Goal: Information Seeking & Learning: Learn about a topic

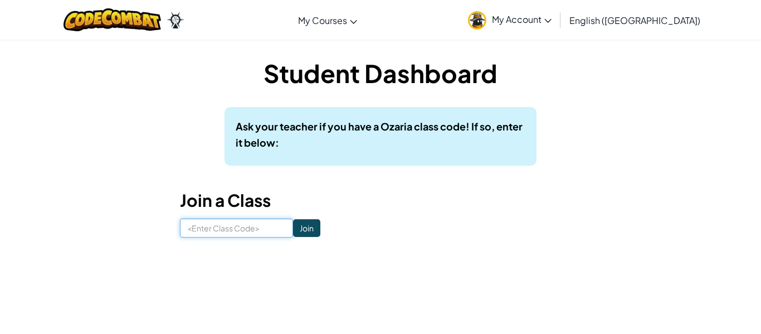
click at [214, 234] on input at bounding box center [236, 227] width 113 height 19
type input "armyfixfind"
click input "Join" at bounding box center [306, 228] width 27 height 18
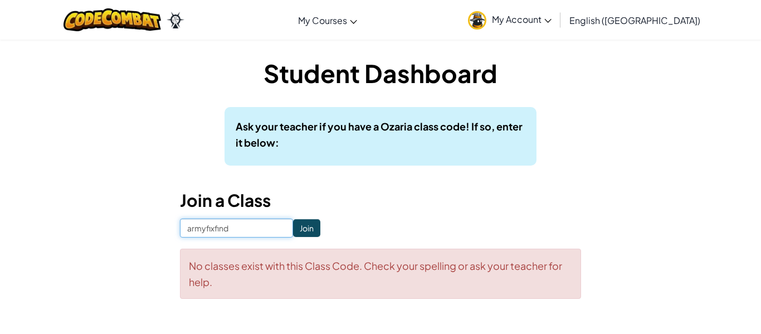
click at [250, 230] on input "armyfixfind" at bounding box center [236, 227] width 113 height 19
type input "a"
click at [245, 229] on input "ArmyMi" at bounding box center [236, 227] width 113 height 19
type input "ArmyMixFind"
click input "Join" at bounding box center [306, 228] width 27 height 18
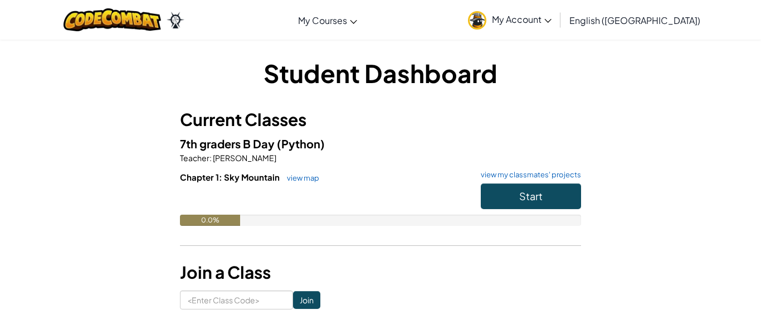
click at [552, 16] on span "My Account" at bounding box center [522, 19] width 60 height 12
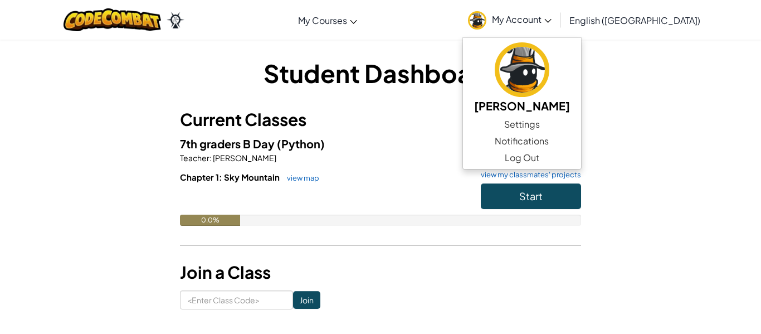
click at [444, 113] on h3 "Current Classes" at bounding box center [380, 119] width 401 height 25
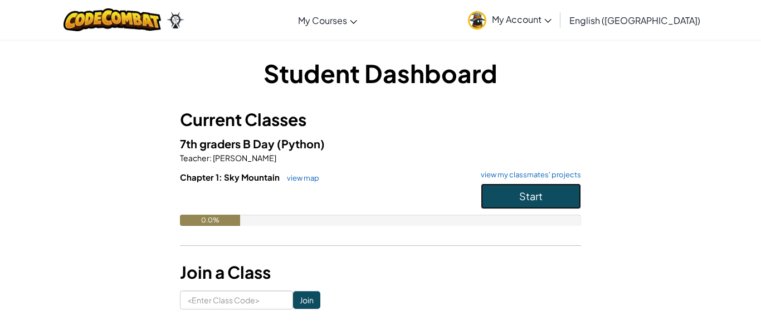
click at [532, 193] on span "Start" at bounding box center [530, 195] width 23 height 13
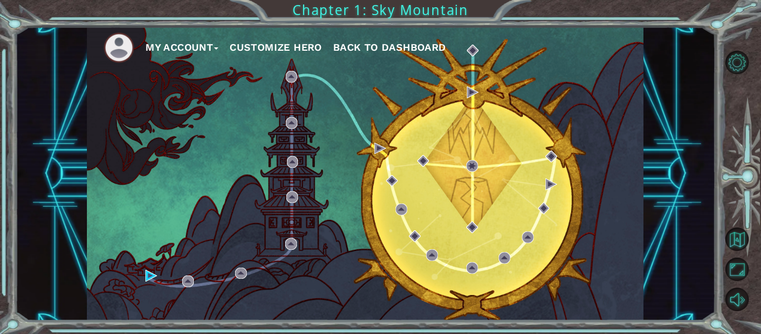
click at [271, 47] on button "Customize Hero" at bounding box center [276, 47] width 92 height 17
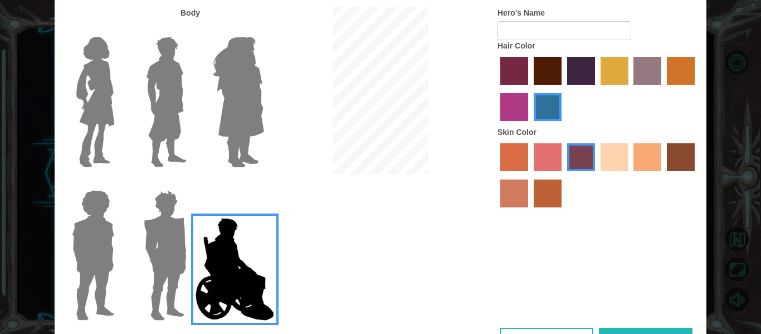
click at [241, 113] on img at bounding box center [238, 101] width 61 height 139
click at [264, 30] on input "Hero Amethyst" at bounding box center [264, 30] width 0 height 0
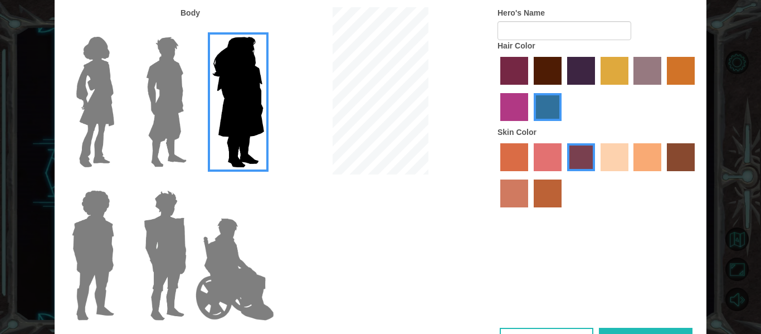
click at [183, 124] on img at bounding box center [167, 101] width 50 height 139
click at [191, 30] on input "Hero Lars" at bounding box center [191, 30] width 0 height 0
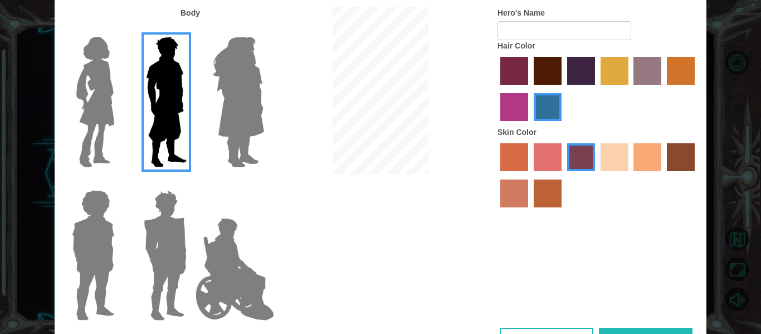
click at [173, 220] on img at bounding box center [165, 255] width 52 height 139
click at [191, 183] on input "Hero Garnet" at bounding box center [191, 183] width 0 height 0
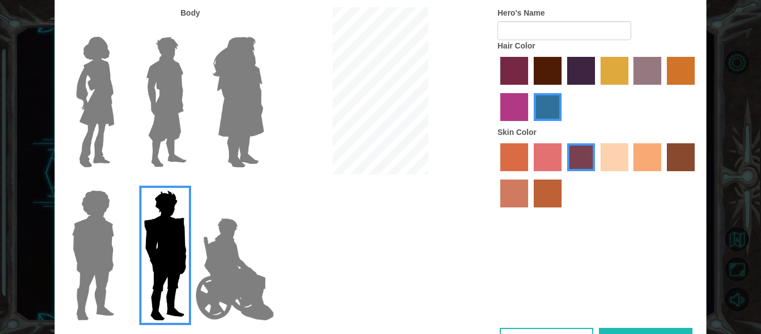
click at [111, 211] on img at bounding box center [92, 255] width 51 height 139
click at [119, 183] on input "Hero Steven" at bounding box center [119, 183] width 0 height 0
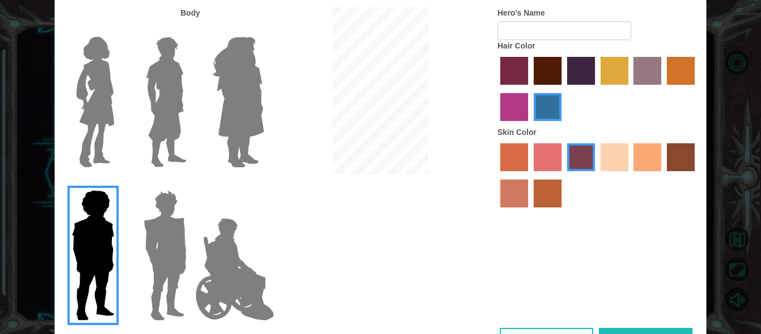
click at [121, 102] on div at bounding box center [91, 97] width 72 height 153
click at [95, 95] on img at bounding box center [95, 101] width 47 height 139
click at [119, 30] on input "Hero Connie" at bounding box center [119, 30] width 0 height 0
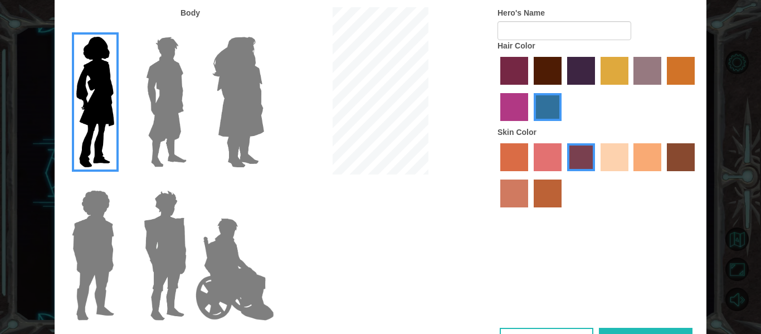
click at [177, 75] on img at bounding box center [167, 101] width 50 height 139
click at [191, 30] on input "Hero Lars" at bounding box center [191, 30] width 0 height 0
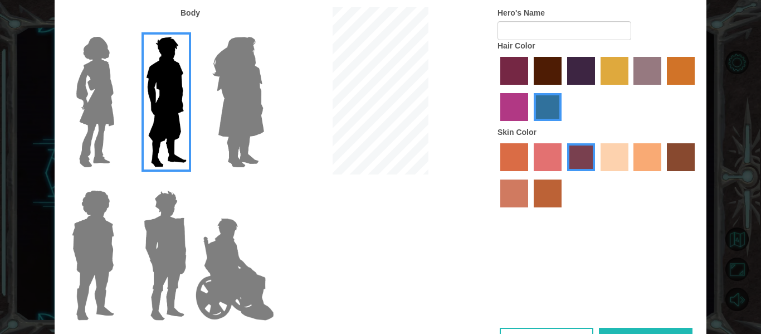
click at [620, 152] on label "sandy beach skin color" at bounding box center [615, 157] width 28 height 28
click at [597, 175] on input "sandy beach skin color" at bounding box center [597, 175] width 0 height 0
click at [674, 153] on label "karma skin color" at bounding box center [681, 157] width 28 height 28
click at [663, 175] on input "karma skin color" at bounding box center [663, 175] width 0 height 0
click at [543, 198] on label "smoke tree skin color" at bounding box center [548, 193] width 28 height 28
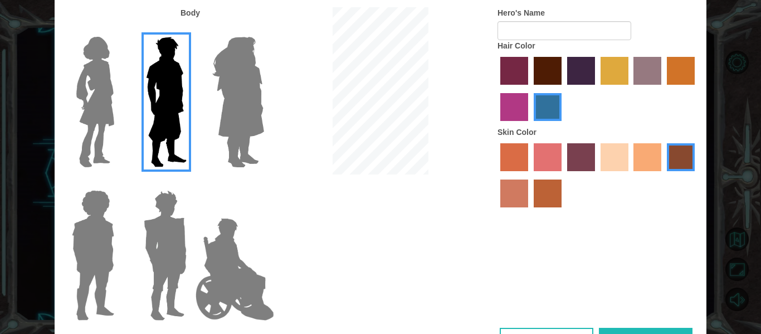
click at [530, 211] on input "smoke tree skin color" at bounding box center [530, 211] width 0 height 0
click at [645, 73] on label "bazaar hair color" at bounding box center [648, 71] width 28 height 28
click at [630, 89] on input "bazaar hair color" at bounding box center [630, 89] width 0 height 0
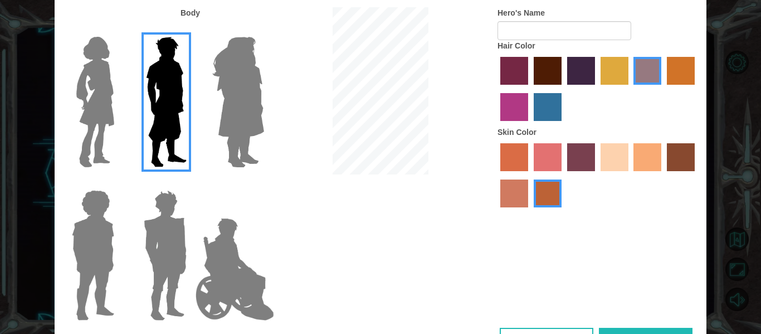
click at [595, 80] on div at bounding box center [598, 90] width 201 height 72
click at [582, 81] on label "hot purple hair color" at bounding box center [581, 71] width 28 height 28
click at [563, 89] on input "hot purple hair color" at bounding box center [563, 89] width 0 height 0
click at [551, 79] on label "maroon hair color" at bounding box center [548, 71] width 28 height 28
click at [530, 89] on input "maroon hair color" at bounding box center [530, 89] width 0 height 0
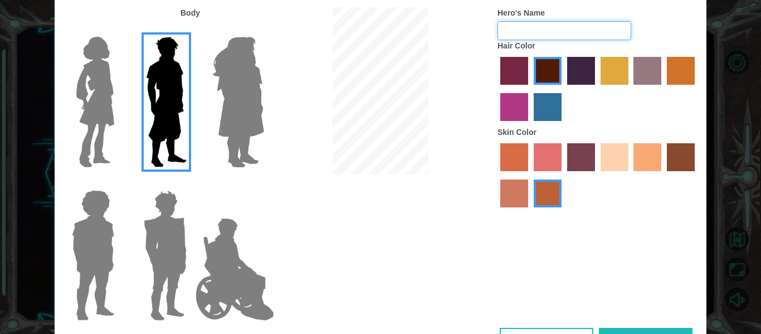
click at [526, 36] on input "Hero's Name" at bounding box center [565, 30] width 134 height 19
type input "j"
type input "Jio"
click at [678, 26] on form "Hero's Name [PERSON_NAME]" at bounding box center [598, 23] width 201 height 33
click at [659, 330] on button "Done" at bounding box center [646, 340] width 94 height 25
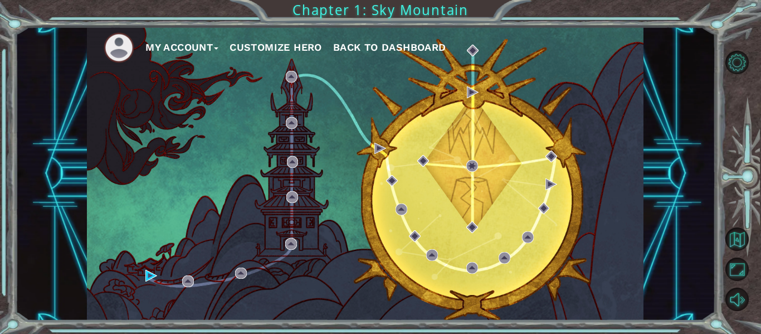
click at [295, 50] on button "Customize Hero" at bounding box center [276, 47] width 92 height 17
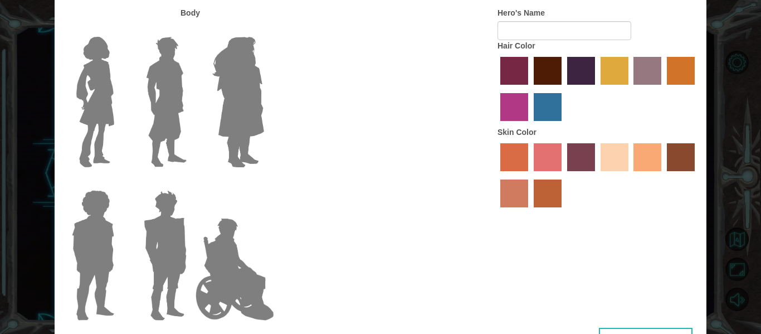
type input "Jio"
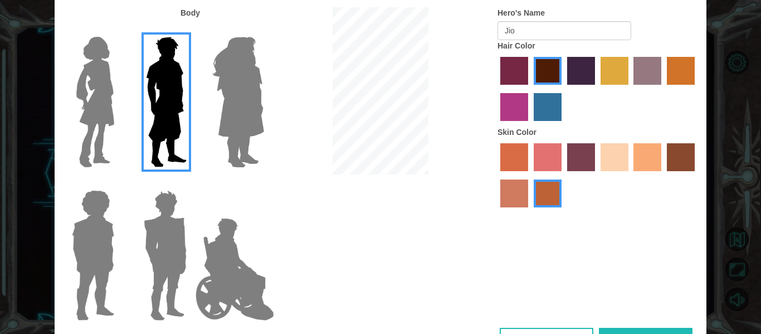
click at [727, 294] on div "Customize Your Hero Body Hero's Name Jio Hair Color Skin Color Cancel Done" at bounding box center [380, 167] width 761 height 334
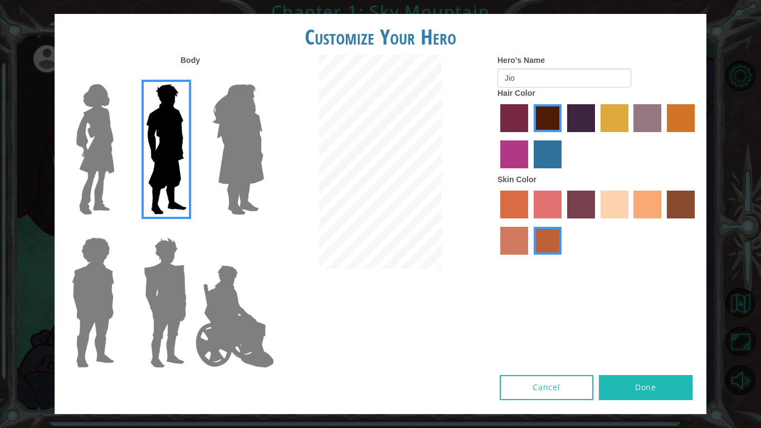
click at [629, 333] on button "Done" at bounding box center [646, 387] width 94 height 25
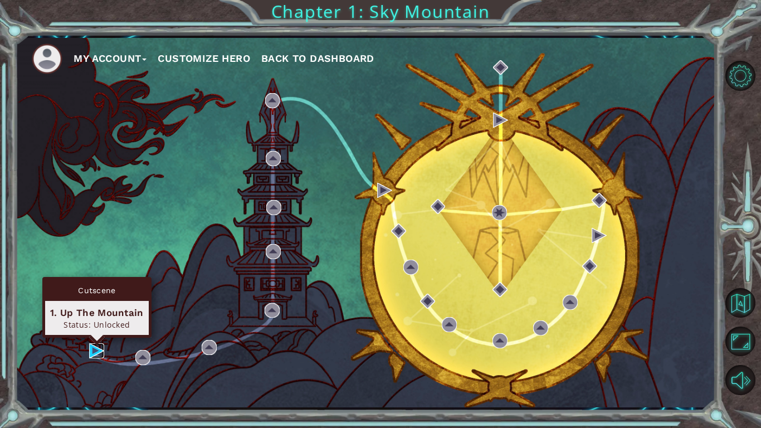
click at [91, 333] on img at bounding box center [96, 350] width 15 height 15
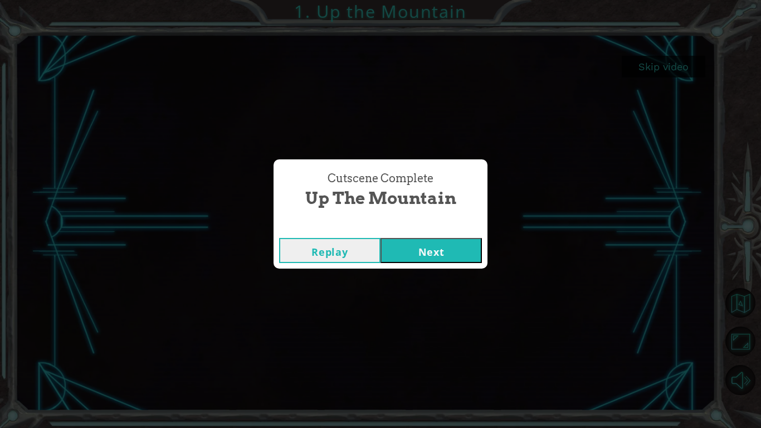
click at [421, 252] on button "Next" at bounding box center [431, 250] width 101 height 25
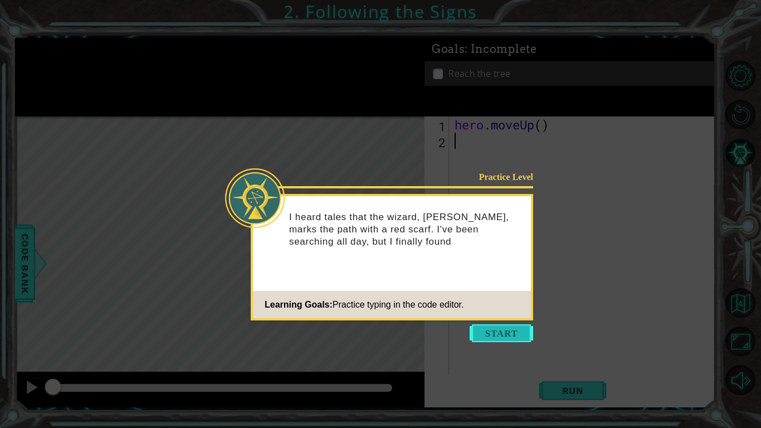
click at [499, 333] on button "Start" at bounding box center [502, 333] width 64 height 18
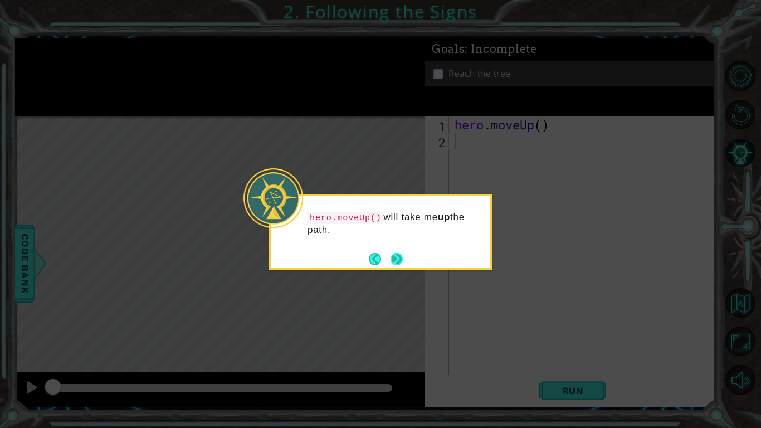
click at [403, 260] on div "hero.moveUp() will take me up the path." at bounding box center [380, 232] width 223 height 76
click at [400, 259] on button "Next" at bounding box center [397, 259] width 12 height 12
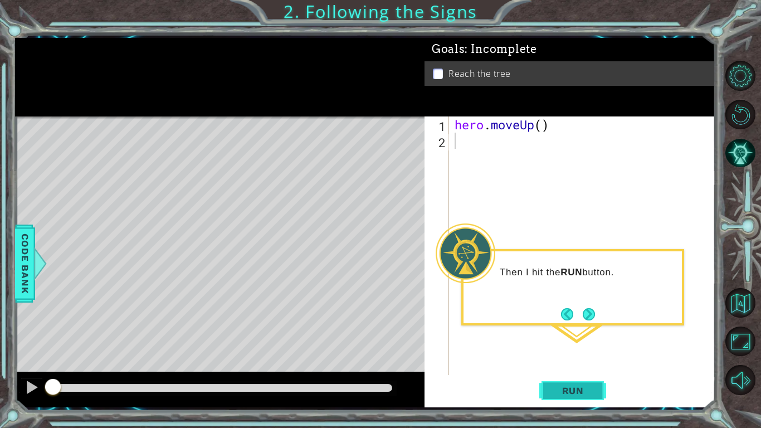
click at [590, 333] on span "Run" at bounding box center [573, 390] width 44 height 11
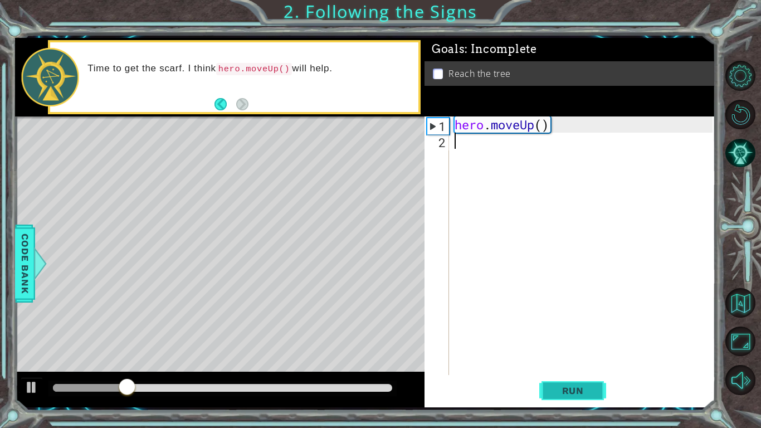
click at [595, 333] on span "Run" at bounding box center [573, 390] width 44 height 11
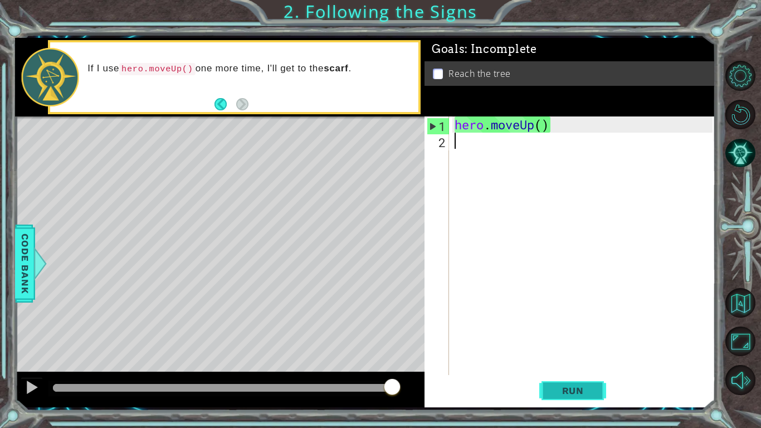
click at [569, 333] on span "Run" at bounding box center [573, 390] width 44 height 11
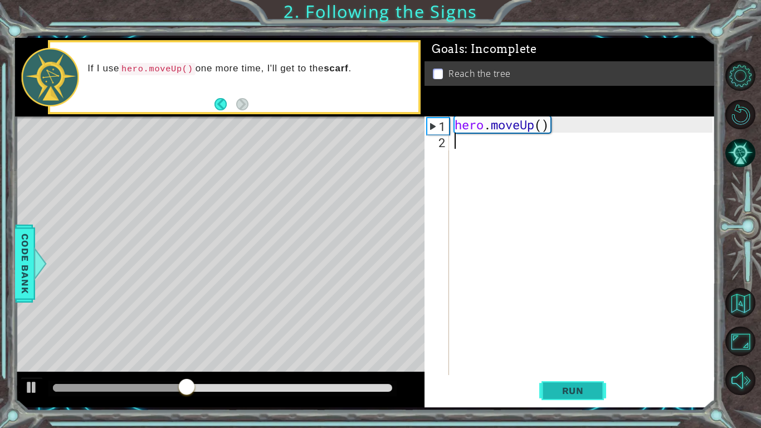
click at [582, 333] on button "Run" at bounding box center [572, 390] width 67 height 29
click at [234, 190] on div "Level Map" at bounding box center [272, 280] width 515 height 328
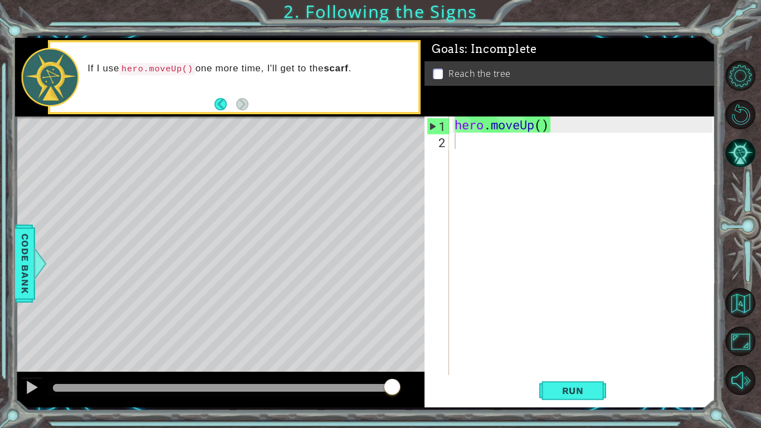
click at [620, 132] on div "hero . moveUp ( )" at bounding box center [585, 261] width 266 height 291
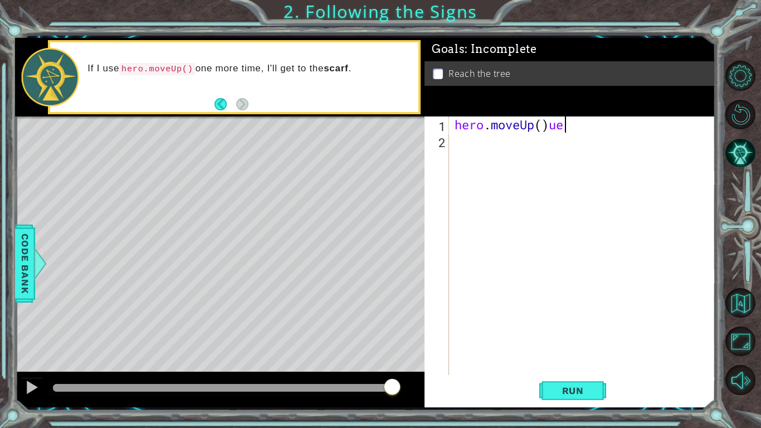
scroll to position [0, 4]
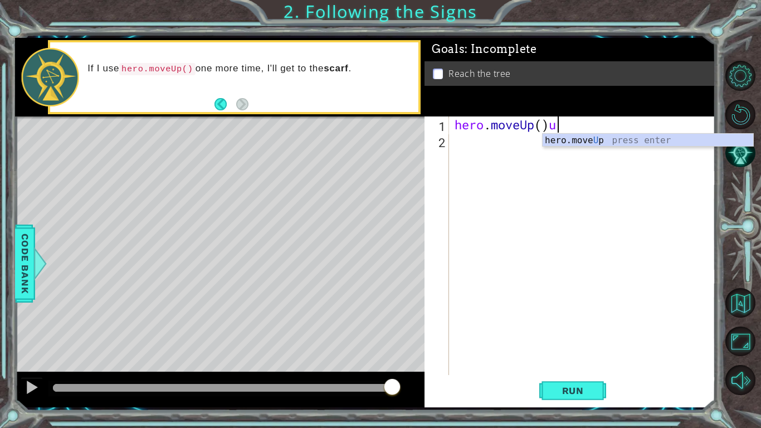
type textarea "hero.moveUp()"
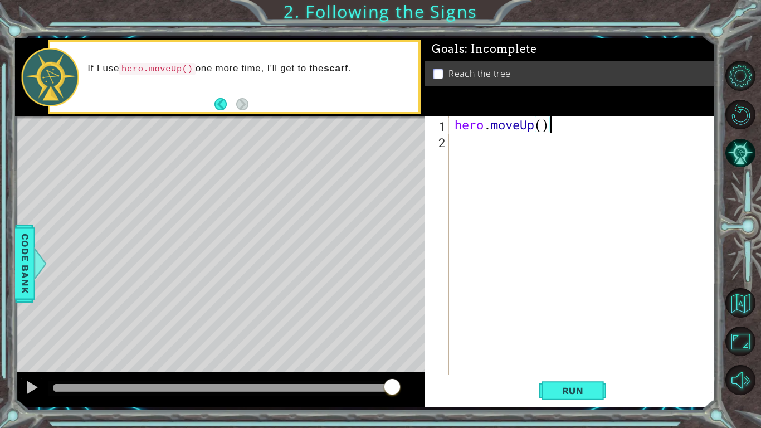
click at [562, 140] on div "hero . moveUp ( )" at bounding box center [585, 261] width 266 height 291
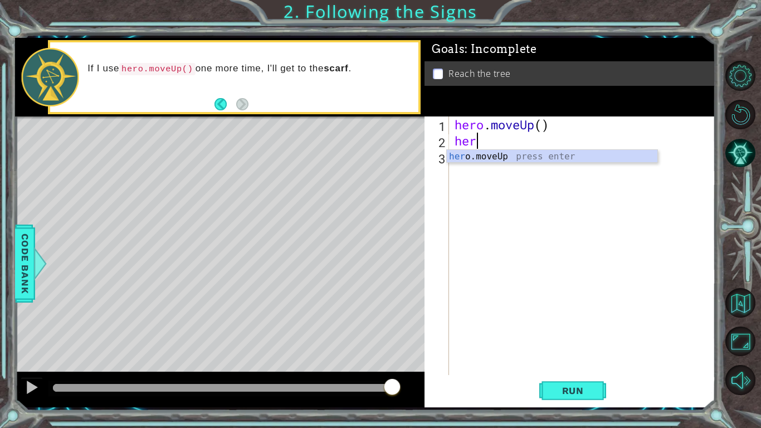
type textarea "hero"
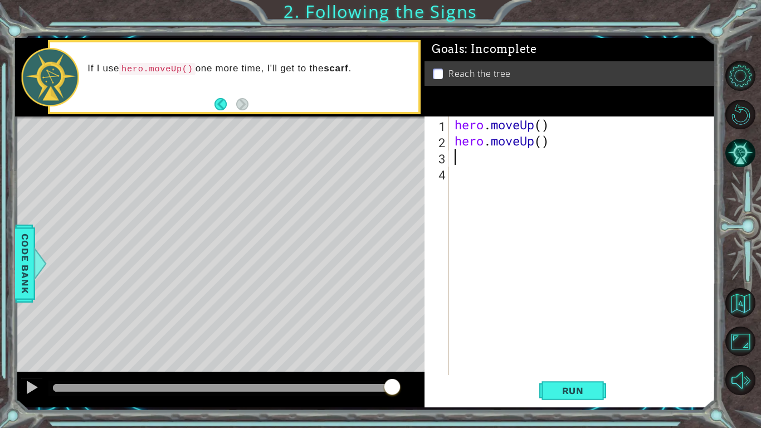
click at [550, 152] on div "hero . moveUp ( ) hero . moveUp ( )" at bounding box center [585, 261] width 266 height 291
click at [561, 333] on button "Run" at bounding box center [572, 390] width 67 height 29
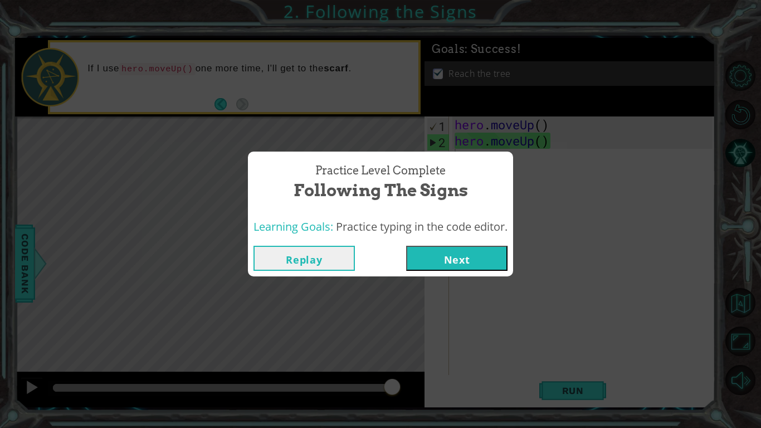
click at [475, 251] on button "Next" at bounding box center [456, 258] width 101 height 25
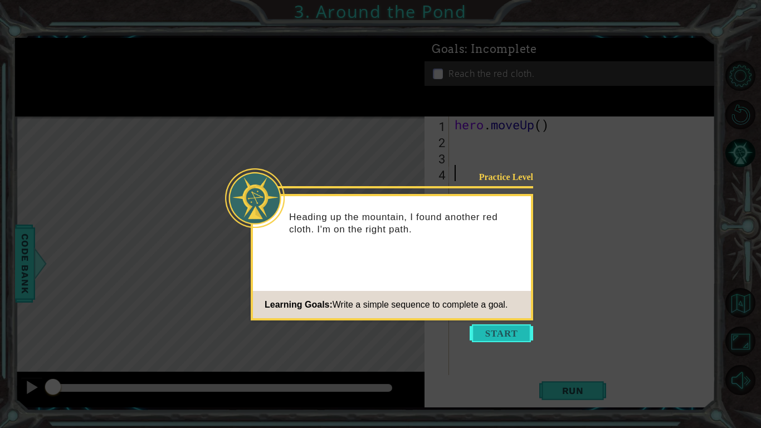
click at [520, 333] on button "Start" at bounding box center [502, 333] width 64 height 18
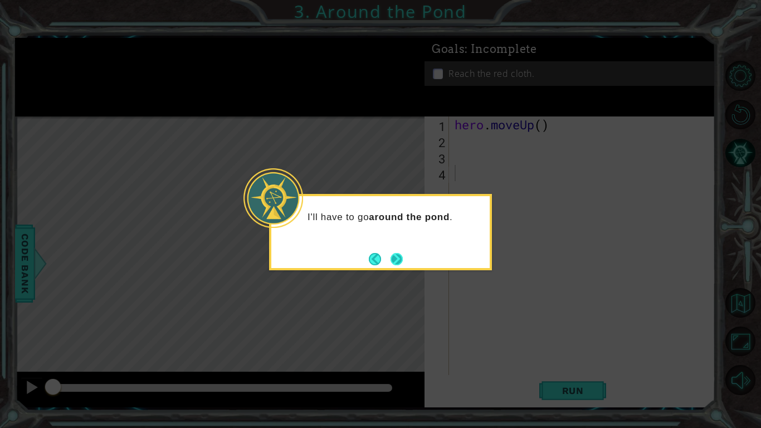
click at [402, 259] on button "Next" at bounding box center [397, 259] width 12 height 12
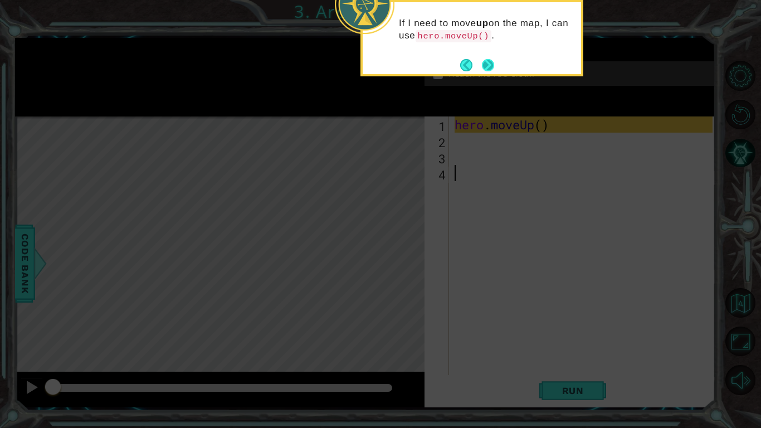
click at [494, 69] on button "Next" at bounding box center [488, 65] width 12 height 12
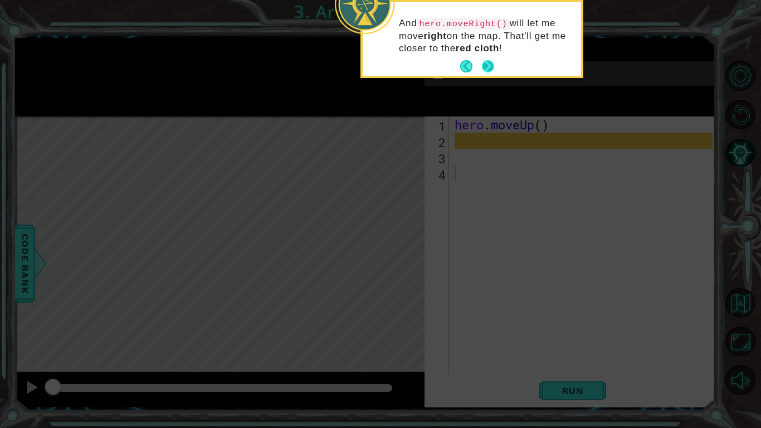
click at [493, 67] on button "Next" at bounding box center [488, 66] width 12 height 12
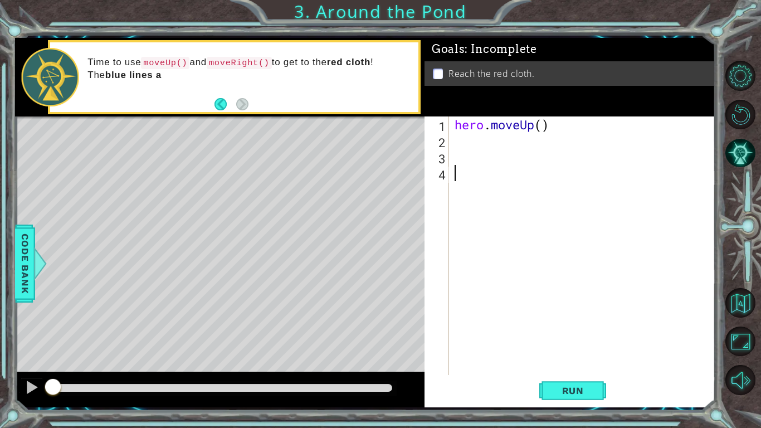
click at [464, 142] on div "hero . moveUp ( )" at bounding box center [585, 261] width 266 height 291
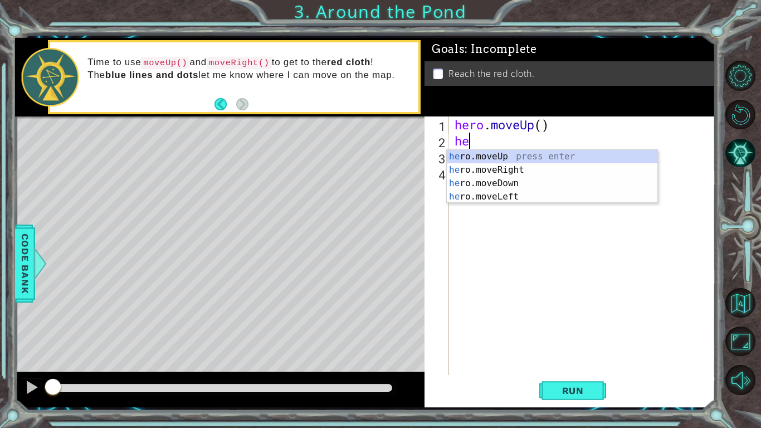
type textarea "her"
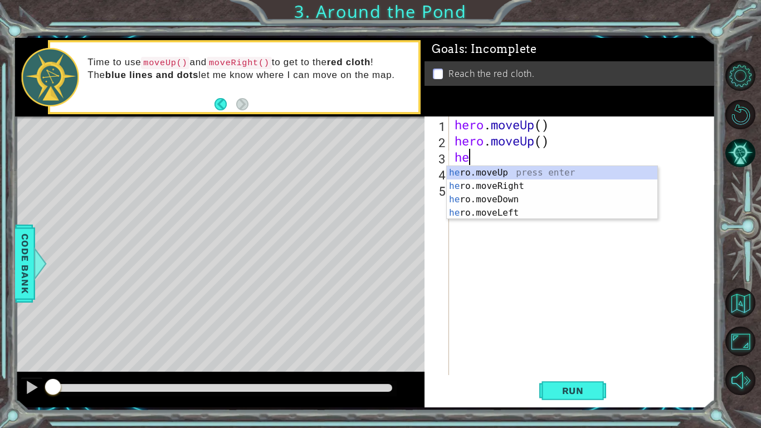
type textarea "her"
click at [501, 185] on div "her o.moveUp press enter her o.moveRight press enter her o.moveDown press enter…" at bounding box center [552, 206] width 211 height 80
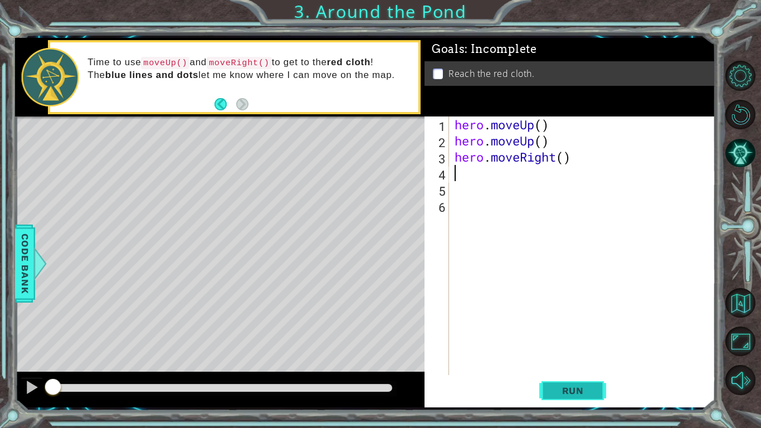
click at [574, 333] on span "Run" at bounding box center [573, 390] width 44 height 11
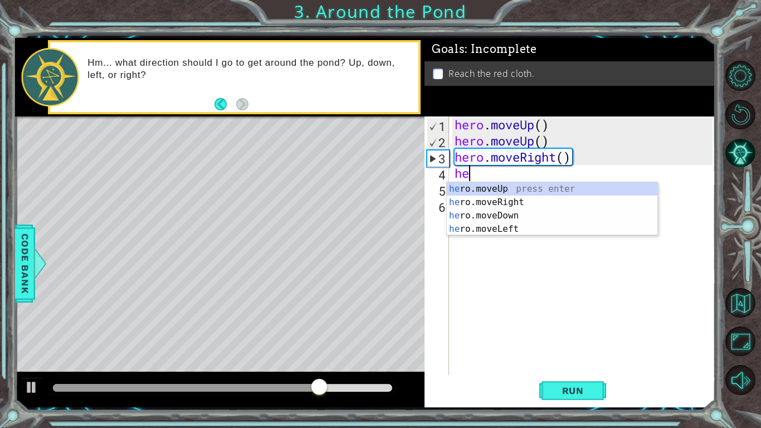
type textarea "her"
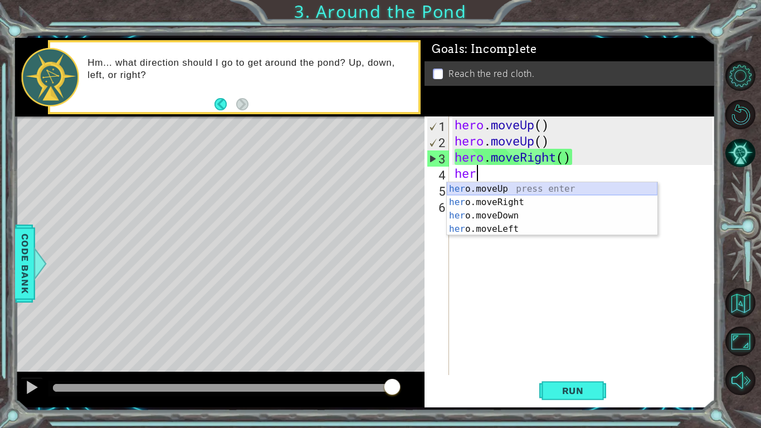
click at [510, 188] on div "her o.moveUp press enter her o.moveRight press enter her o.moveDown press enter…" at bounding box center [552, 222] width 211 height 80
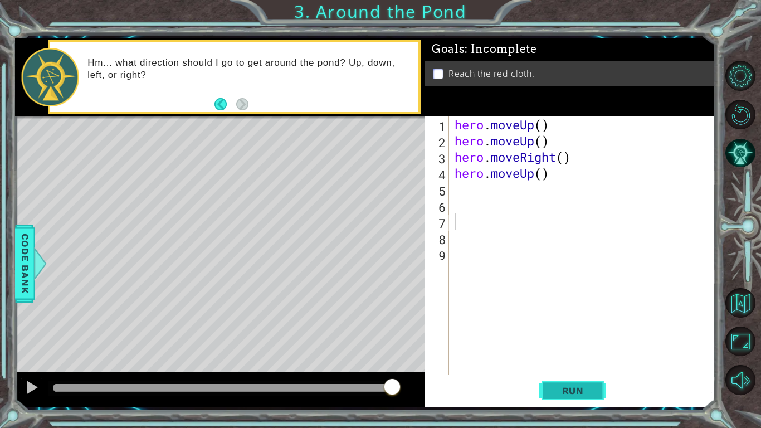
click at [566, 333] on button "Run" at bounding box center [572, 390] width 67 height 29
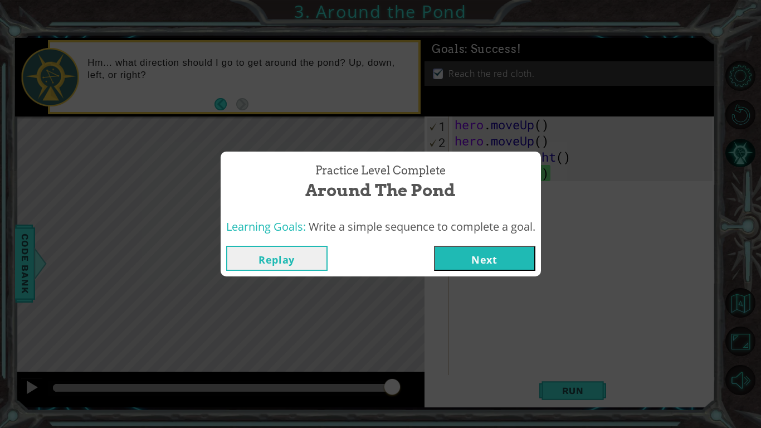
click at [476, 245] on div "Replay Next" at bounding box center [381, 258] width 320 height 36
click at [508, 259] on button "Next" at bounding box center [484, 258] width 101 height 25
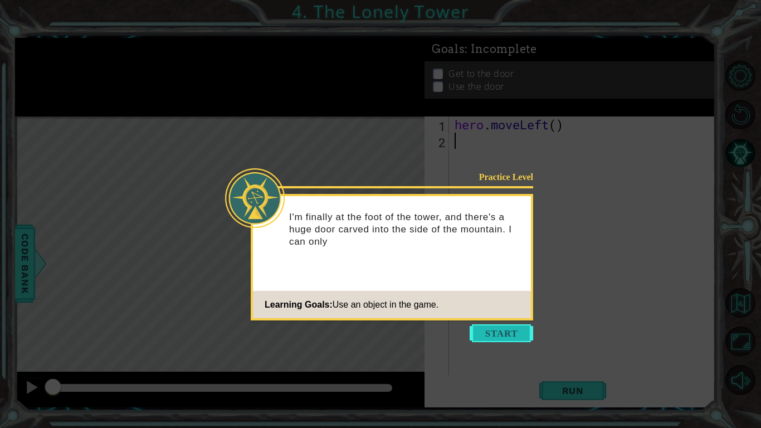
click at [499, 330] on button "Start" at bounding box center [502, 333] width 64 height 18
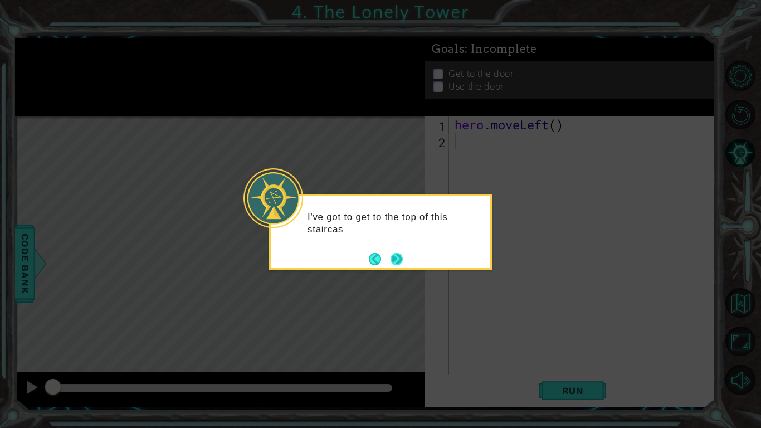
click at [396, 255] on button "Next" at bounding box center [397, 259] width 12 height 12
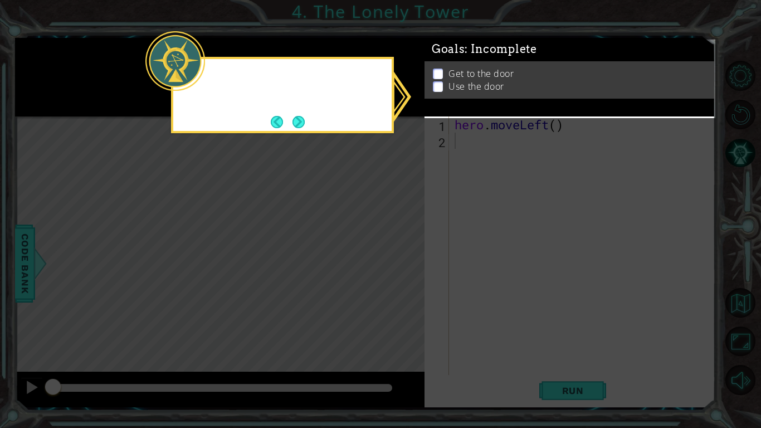
click at [396, 255] on icon at bounding box center [380, 214] width 761 height 428
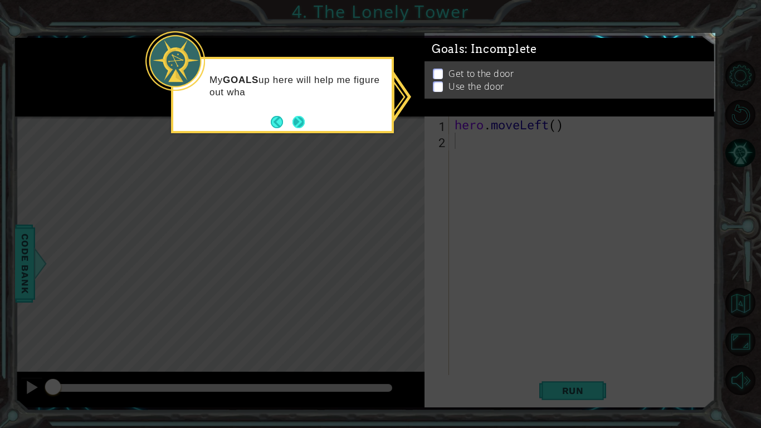
click at [304, 118] on button "Next" at bounding box center [299, 122] width 12 height 12
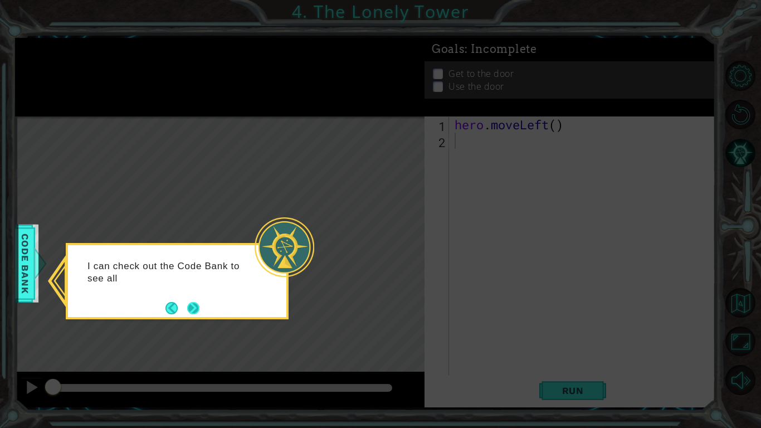
click at [191, 303] on button "Next" at bounding box center [193, 308] width 12 height 12
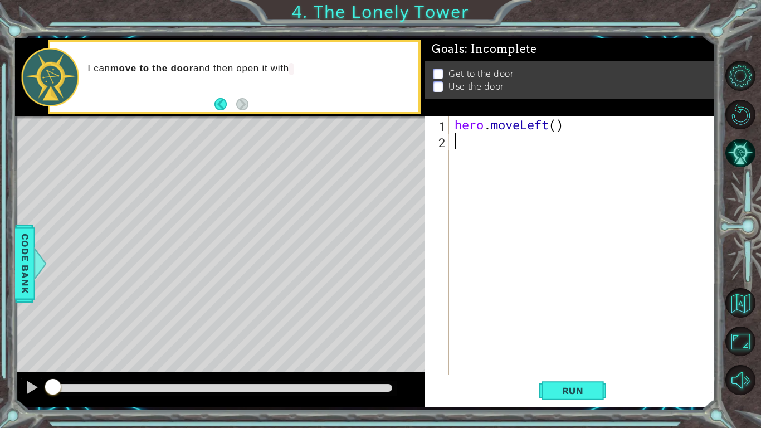
click at [477, 74] on p "Get to the door" at bounding box center [481, 74] width 65 height 12
click at [474, 74] on p "Get to the door" at bounding box center [481, 74] width 65 height 12
click at [328, 159] on div "Level Map" at bounding box center [272, 280] width 515 height 328
click at [468, 143] on div "hero . moveLeft ( )" at bounding box center [585, 261] width 266 height 291
type textarea "h"
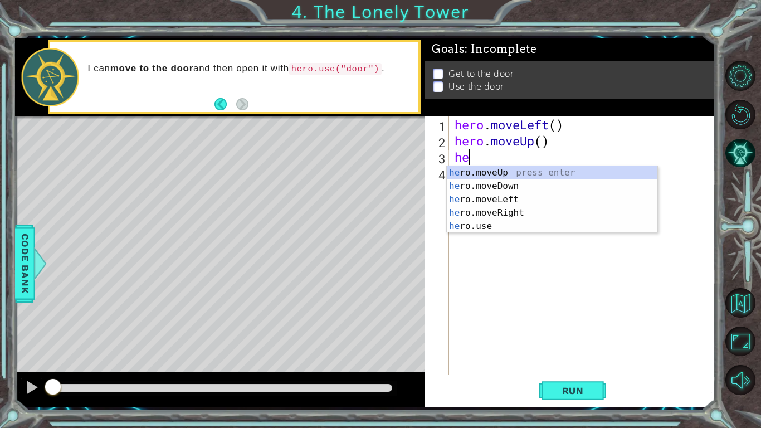
type textarea "her"
click at [530, 214] on div "her o.moveUp press enter her o.moveDown press enter her o.moveLeft press enter …" at bounding box center [552, 213] width 211 height 94
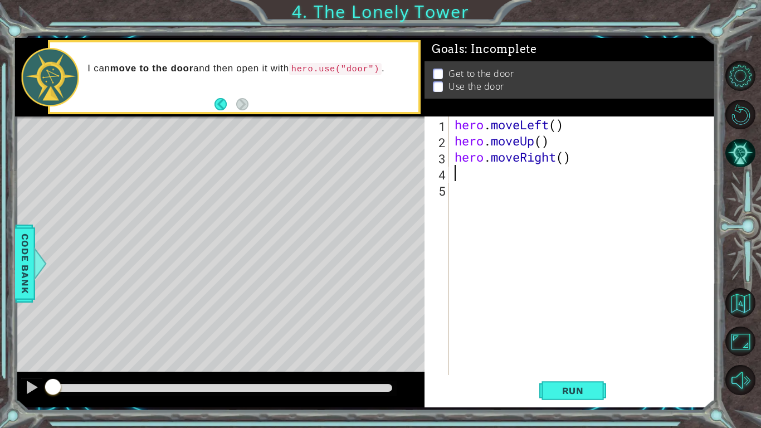
type textarea "he"
click at [584, 333] on span "Run" at bounding box center [573, 390] width 44 height 11
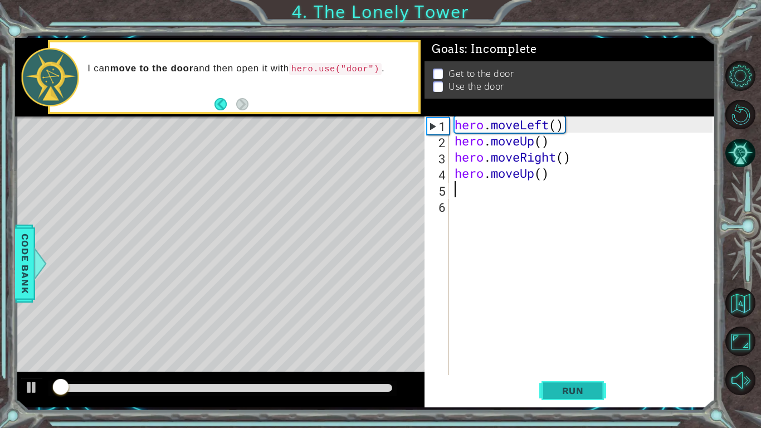
click at [584, 333] on span "Run" at bounding box center [573, 390] width 44 height 11
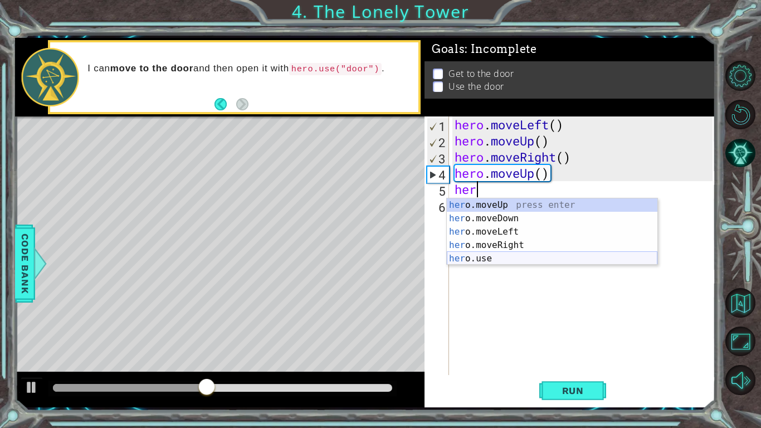
click at [537, 260] on div "her o.moveUp press enter her o.moveDown press enter her o.moveLeft press enter …" at bounding box center [552, 245] width 211 height 94
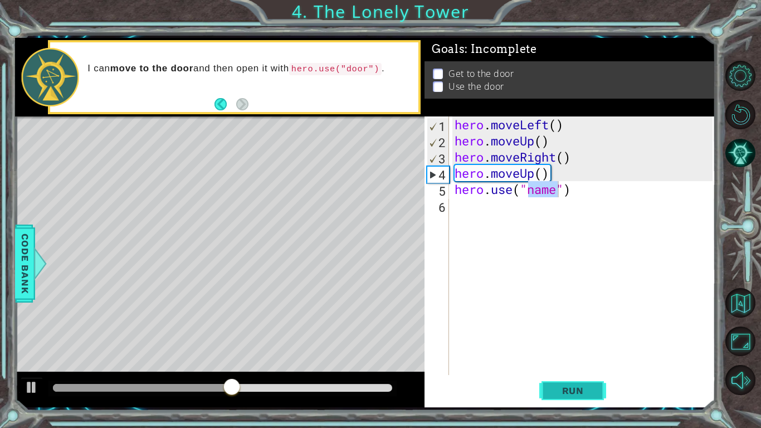
click at [590, 333] on span "Run" at bounding box center [573, 390] width 44 height 11
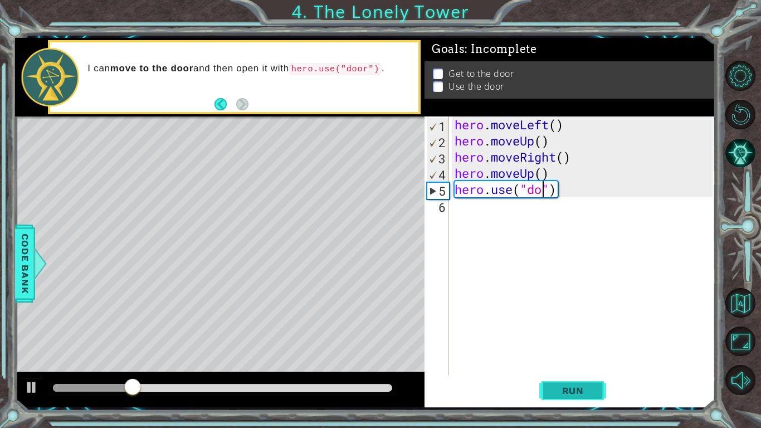
type textarea "hero.use("door")"
click at [590, 333] on button "Run" at bounding box center [572, 390] width 67 height 29
click at [436, 127] on div "1" at bounding box center [438, 126] width 22 height 16
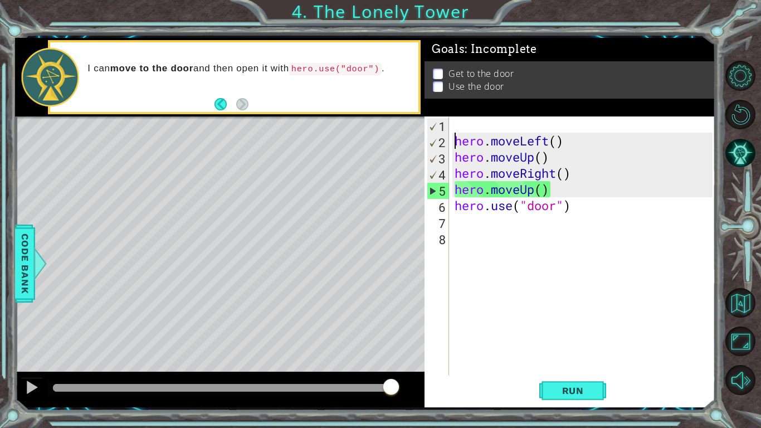
click at [571, 144] on div "hero . moveLeft ( ) hero . moveUp ( ) hero . moveRight ( ) hero . moveUp ( ) he…" at bounding box center [585, 261] width 266 height 291
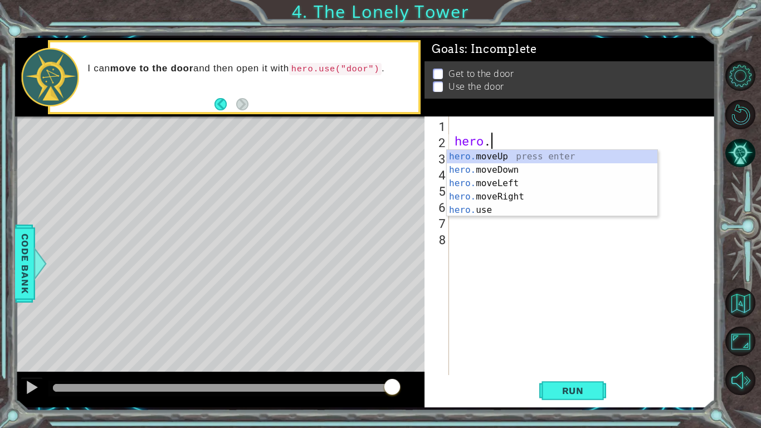
type textarea "h"
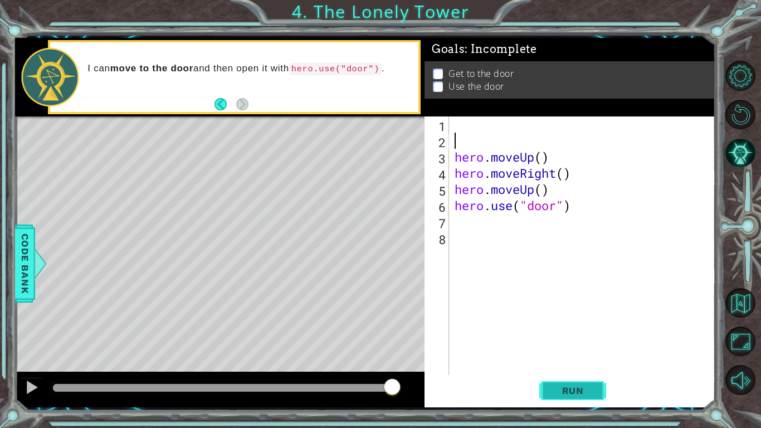
click at [574, 333] on button "Run" at bounding box center [572, 390] width 67 height 29
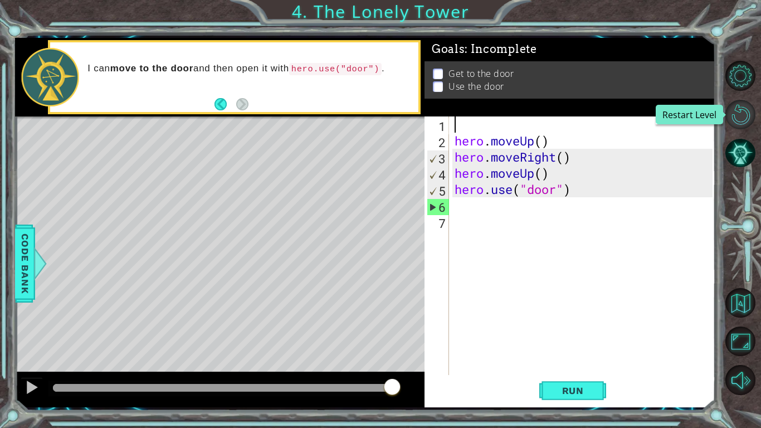
click at [743, 123] on button "Restart Level" at bounding box center [740, 115] width 30 height 30
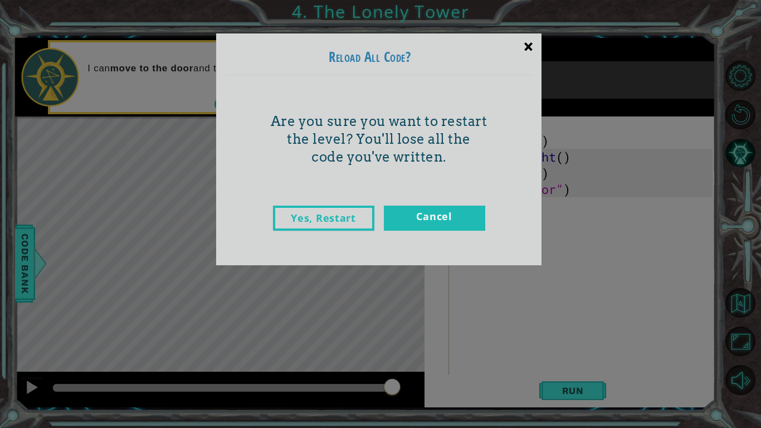
click at [525, 46] on div "×" at bounding box center [528, 46] width 26 height 32
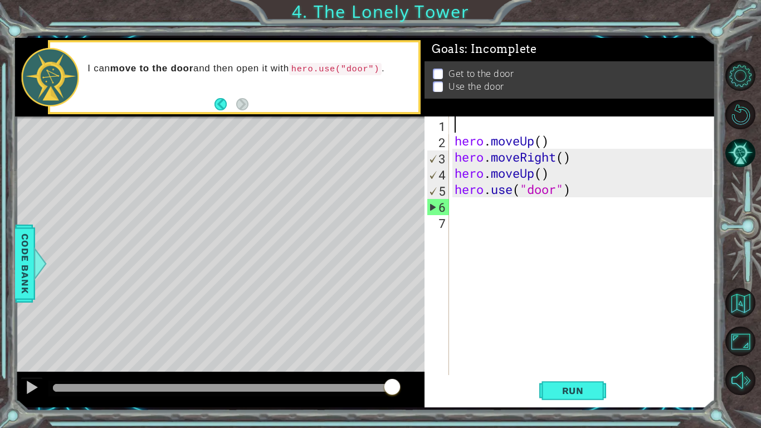
type textarea "j"
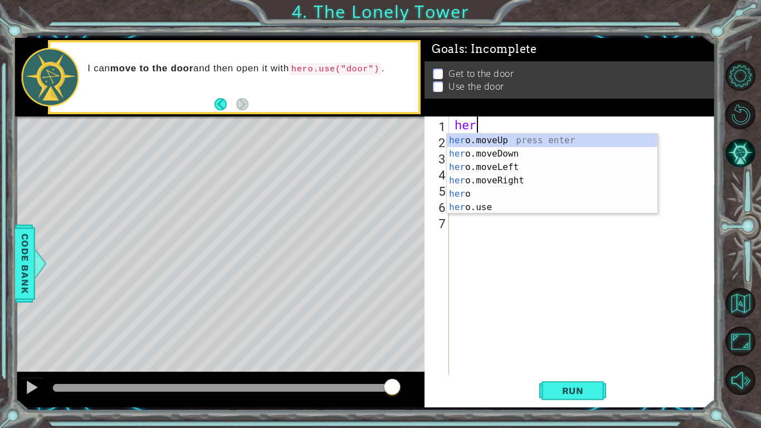
click at [760, 333] on div at bounding box center [744, 228] width 34 height 342
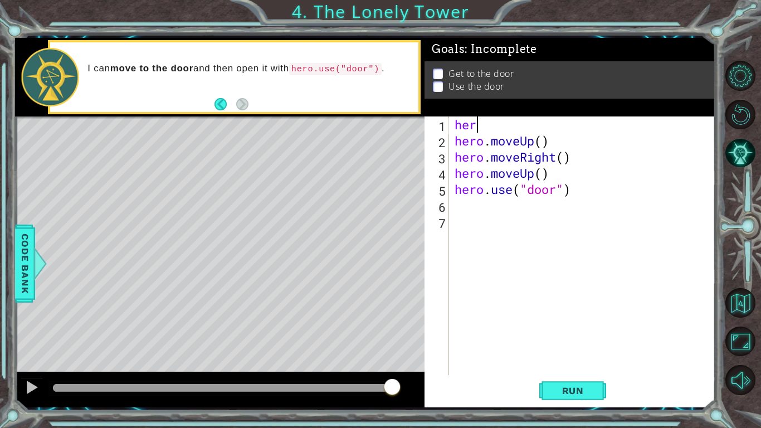
click at [501, 126] on div "her hero . moveUp ( ) hero . moveRight ( ) hero . moveUp ( ) hero . use ( "door…" at bounding box center [585, 261] width 266 height 291
type textarea "hero"
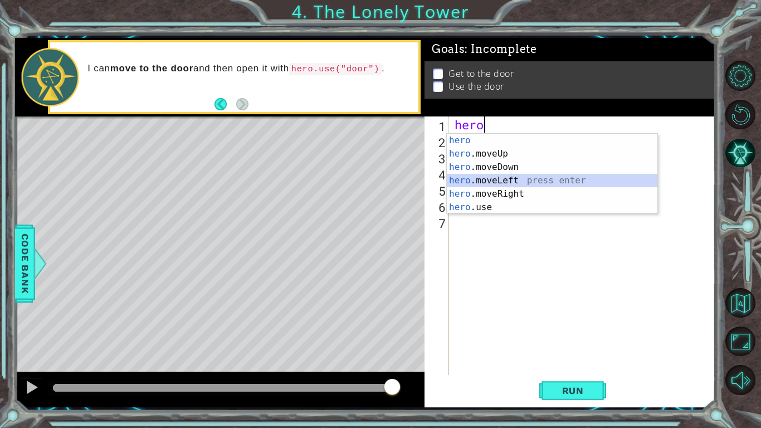
click at [507, 178] on div "hero press enter hero .moveUp press enter hero .moveDown press enter hero .move…" at bounding box center [552, 187] width 211 height 107
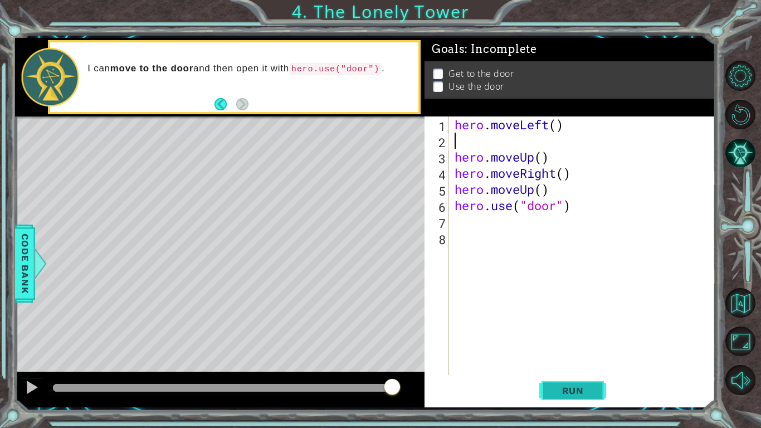
click at [580, 333] on span "Run" at bounding box center [573, 390] width 44 height 11
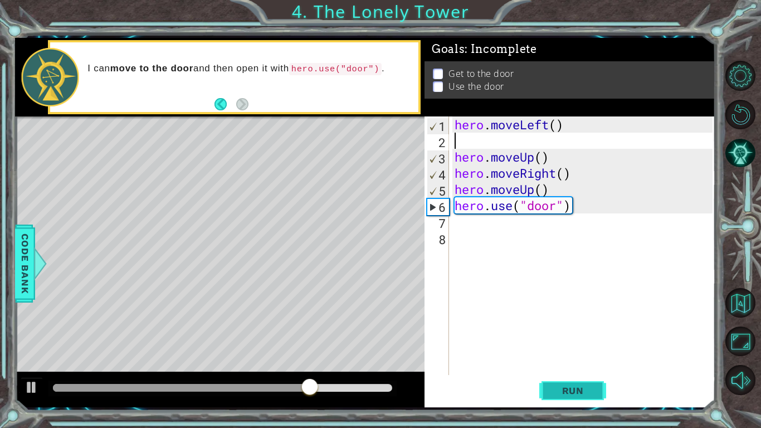
click at [579, 333] on span "Run" at bounding box center [573, 390] width 44 height 11
type textarea "hero.moveLeft()"
